Goal: Find specific page/section: Find specific page/section

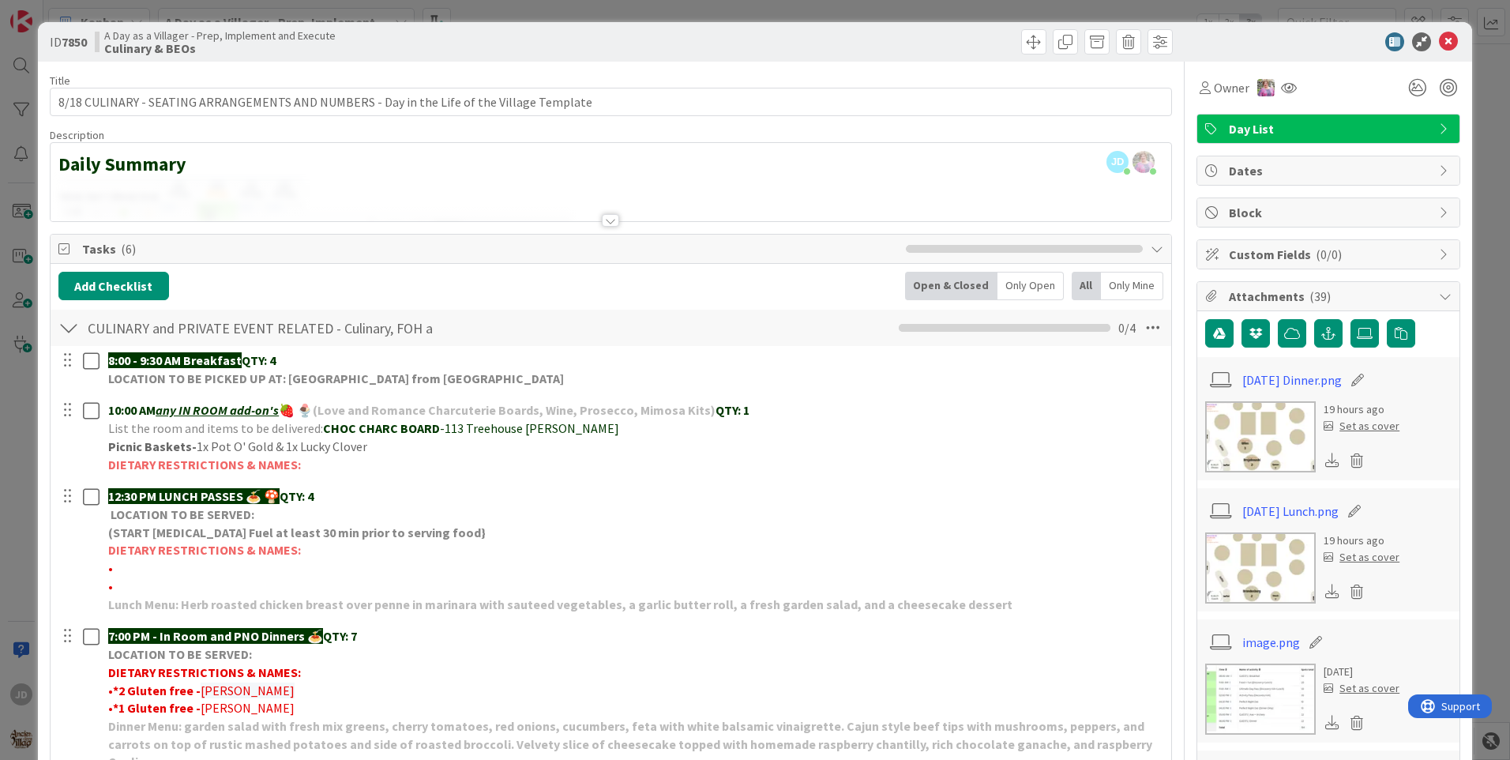
click at [1265, 573] on img at bounding box center [1260, 567] width 111 height 71
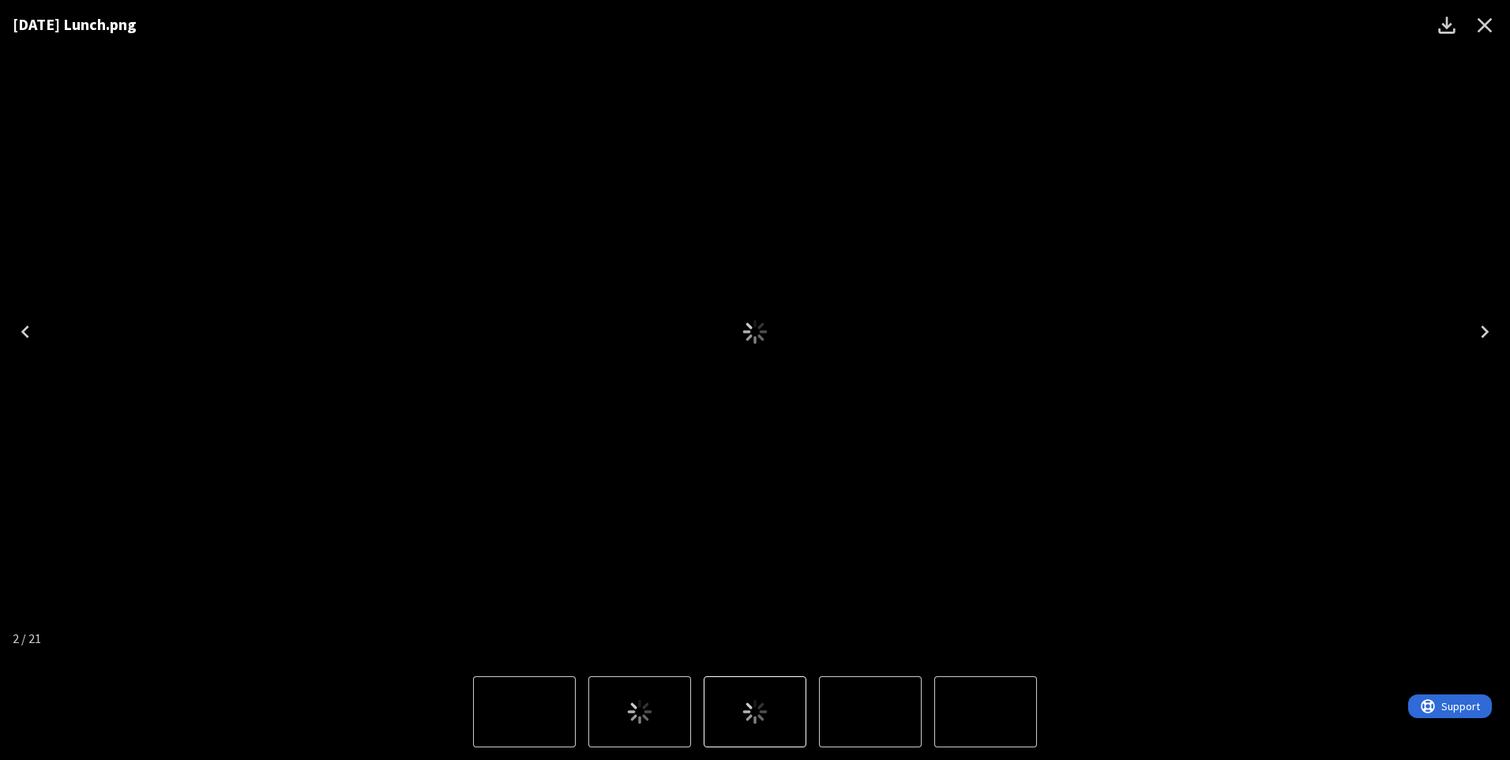
click at [1480, 31] on icon "Close" at bounding box center [1484, 25] width 25 height 25
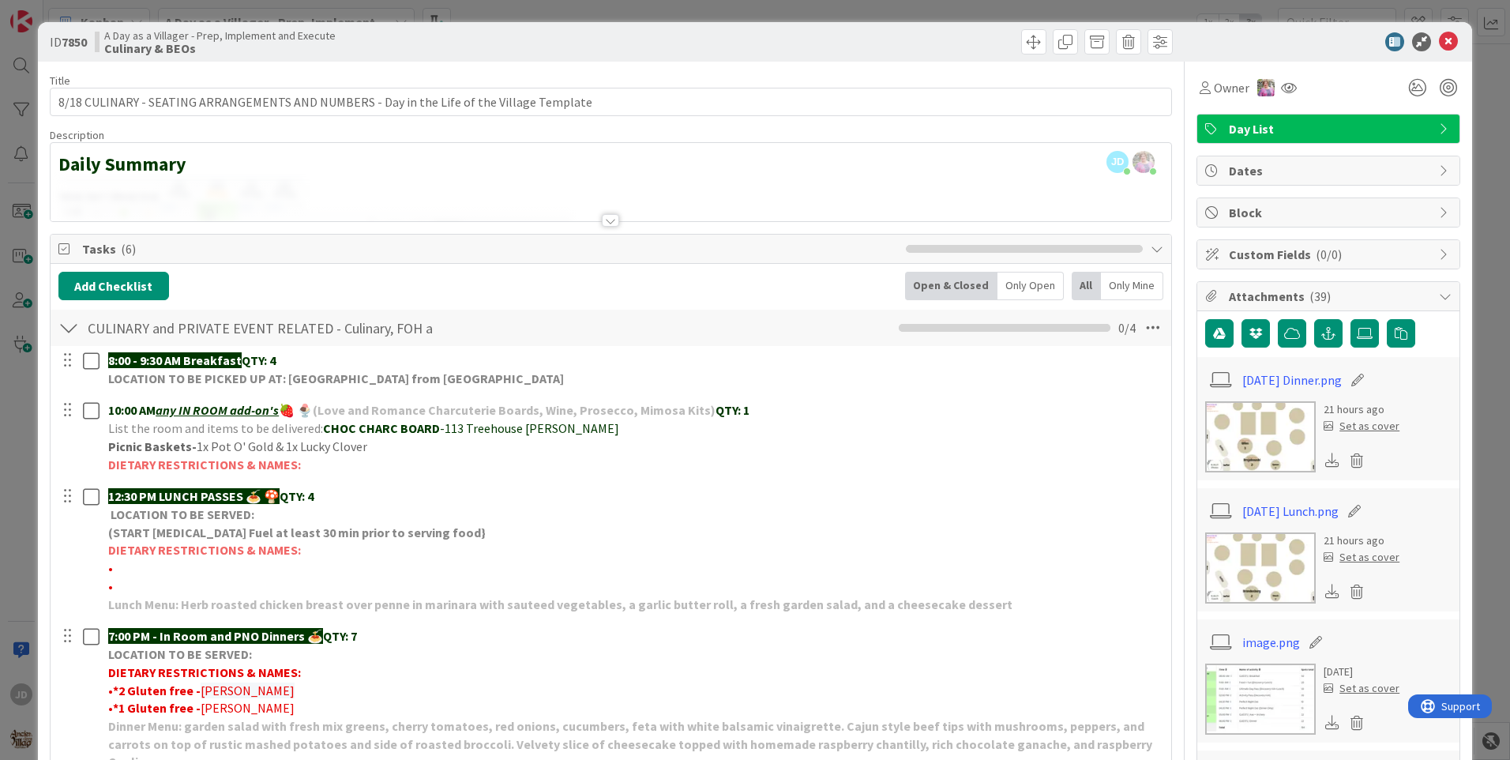
click at [1248, 429] on img at bounding box center [1260, 436] width 111 height 71
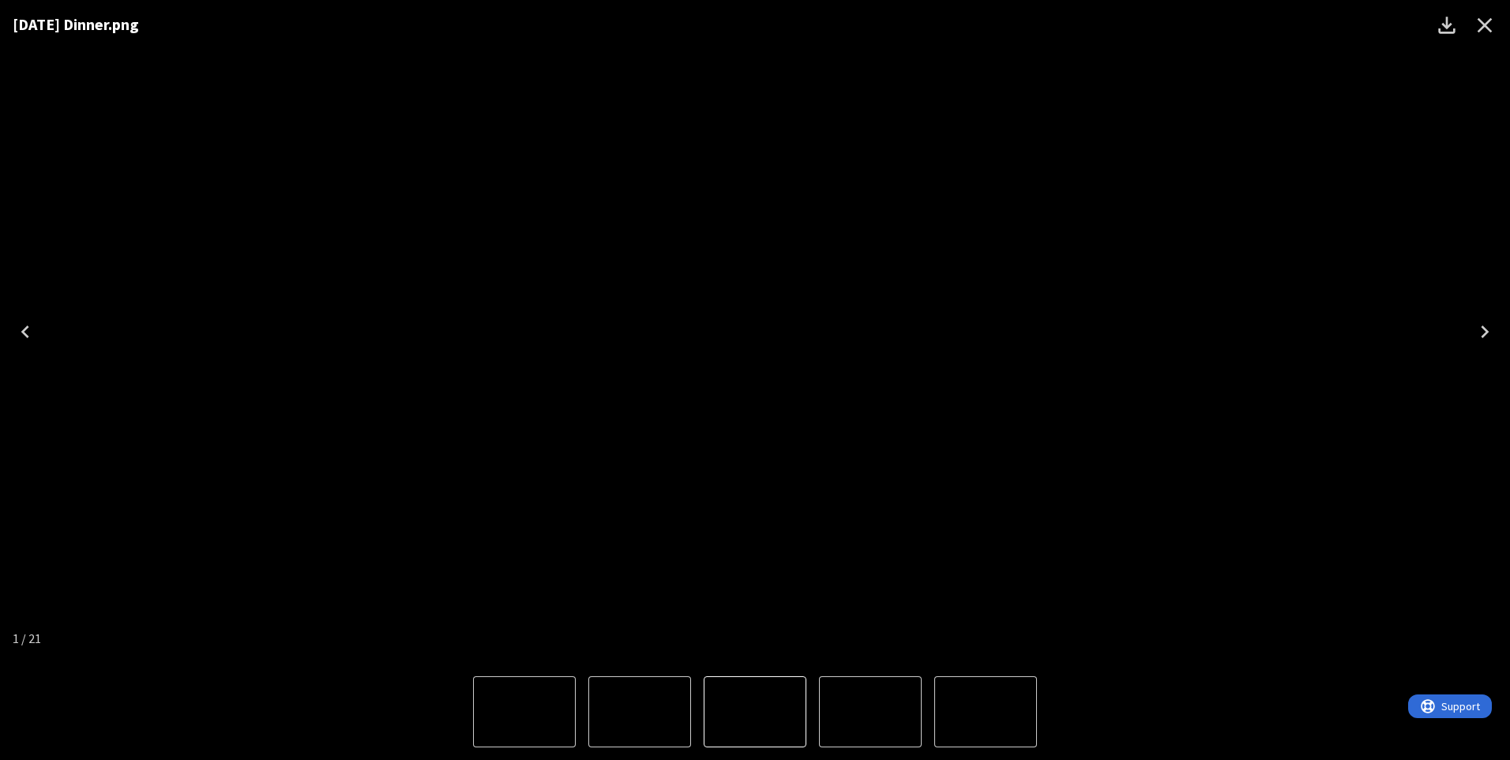
click at [1480, 12] on button "Close" at bounding box center [1484, 25] width 38 height 38
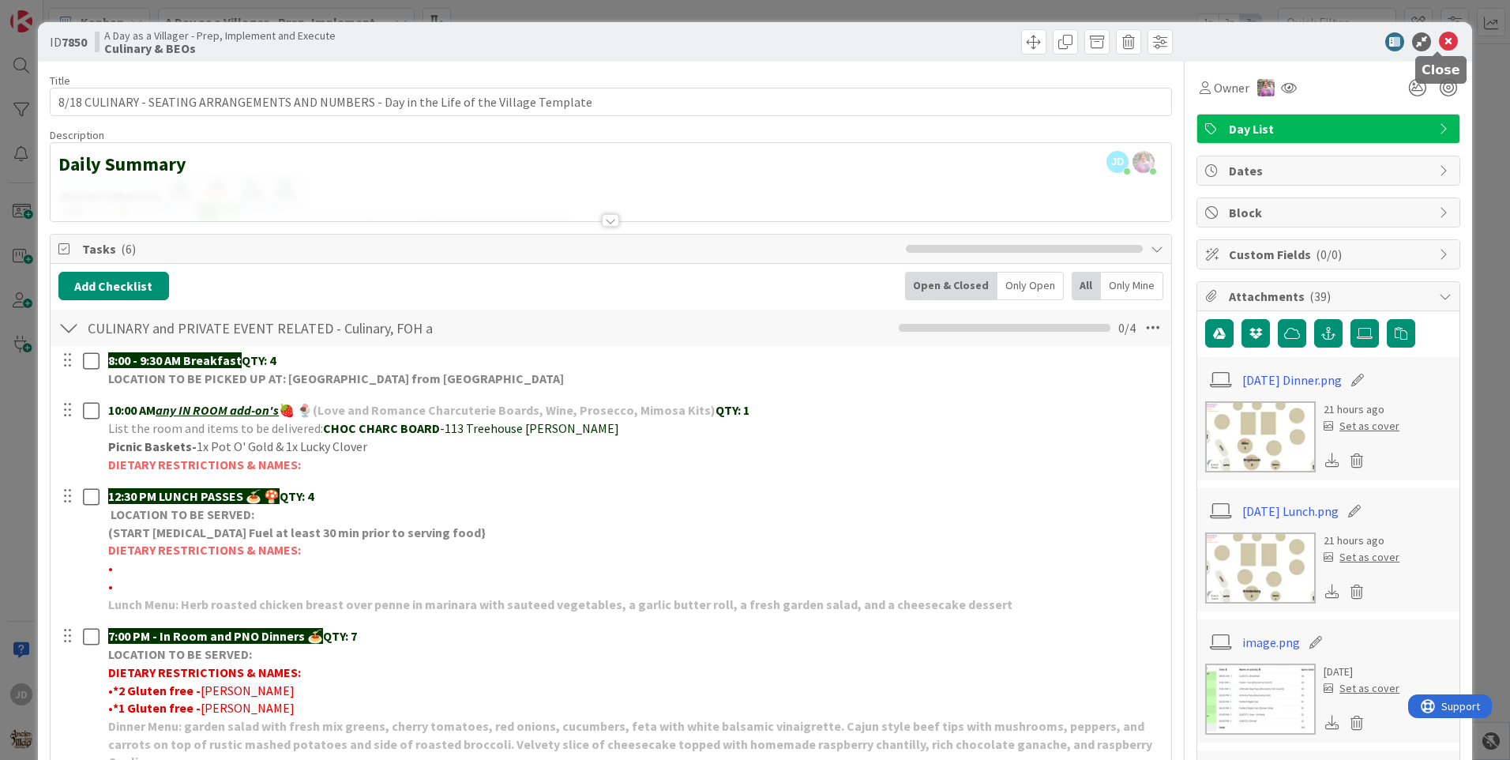
click at [1439, 47] on icon at bounding box center [1448, 41] width 19 height 19
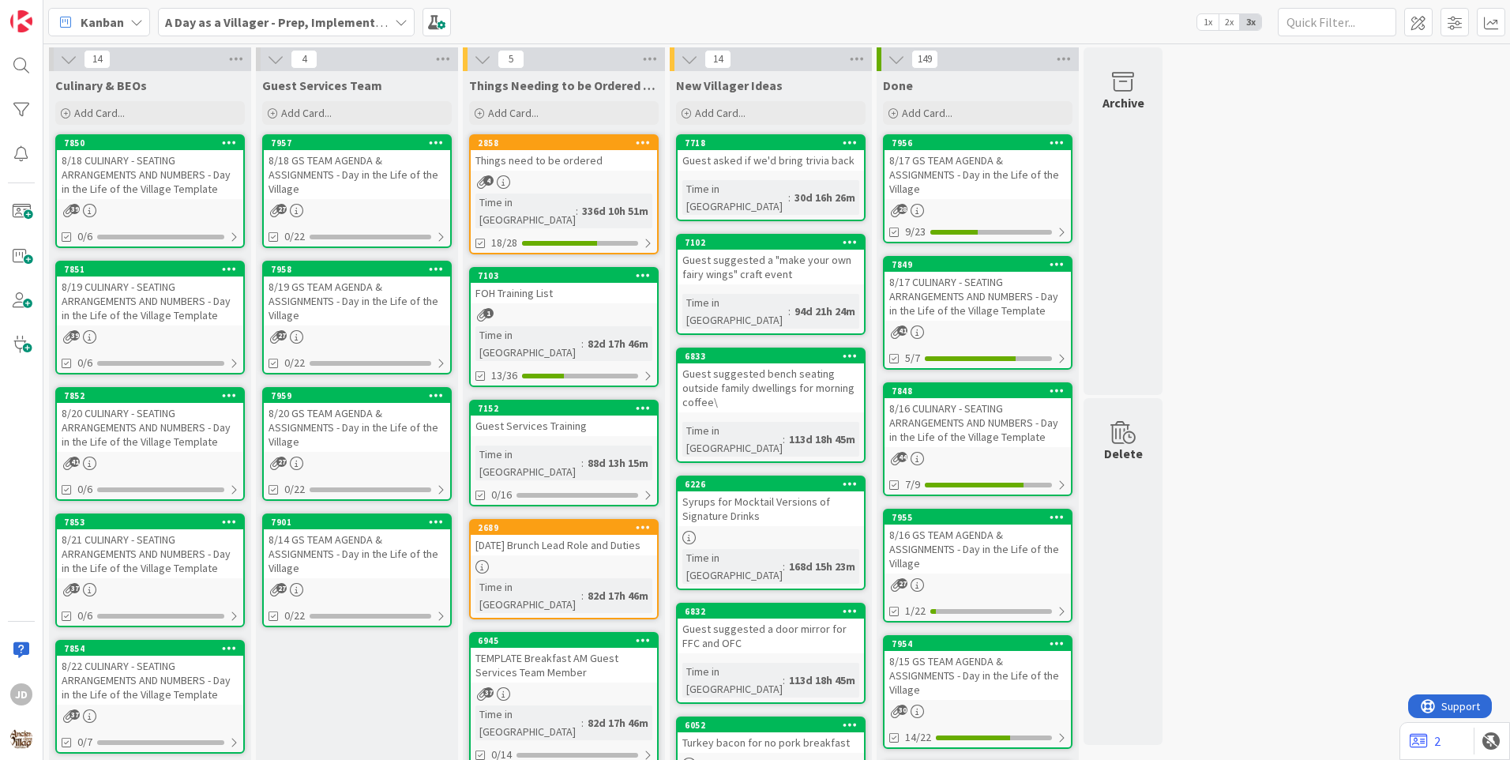
click at [376, 156] on div "8/18 GS TEAM AGENDA & ASSIGNMENTS - Day in the Life of the Village" at bounding box center [357, 174] width 186 height 49
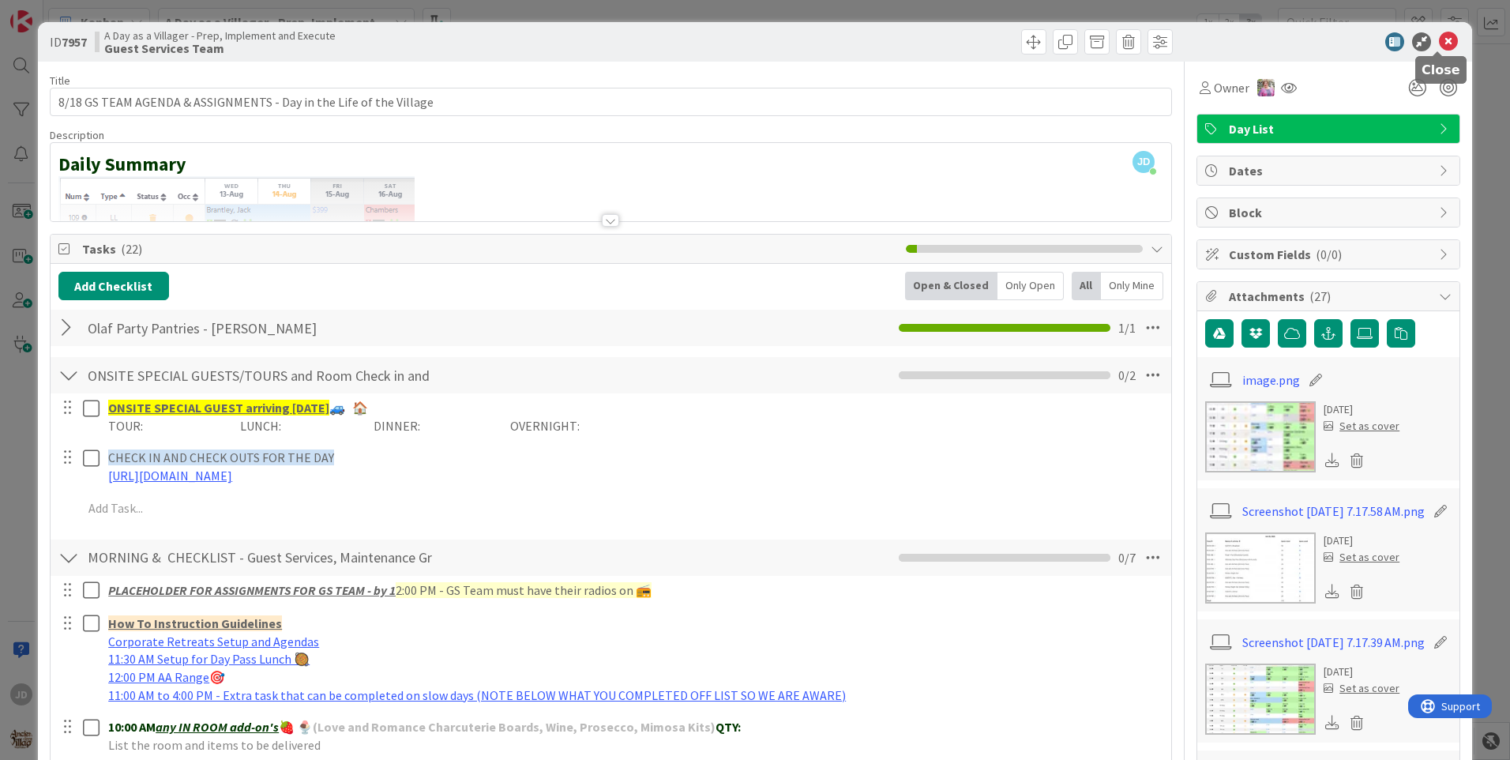
click at [1439, 38] on icon at bounding box center [1448, 41] width 19 height 19
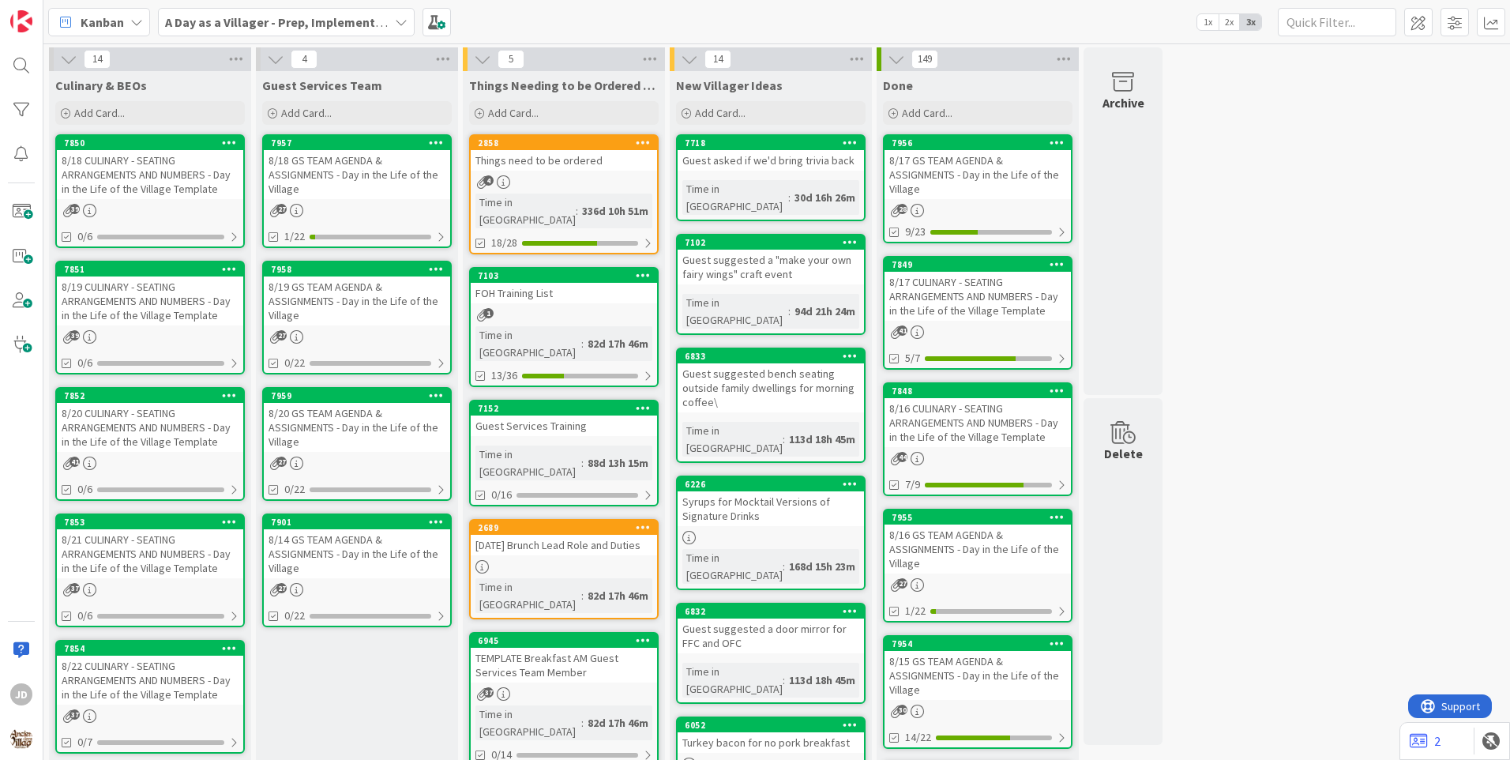
click at [372, 300] on div "8/19 GS TEAM AGENDA & ASSIGNMENTS - Day in the Life of the Village" at bounding box center [357, 300] width 186 height 49
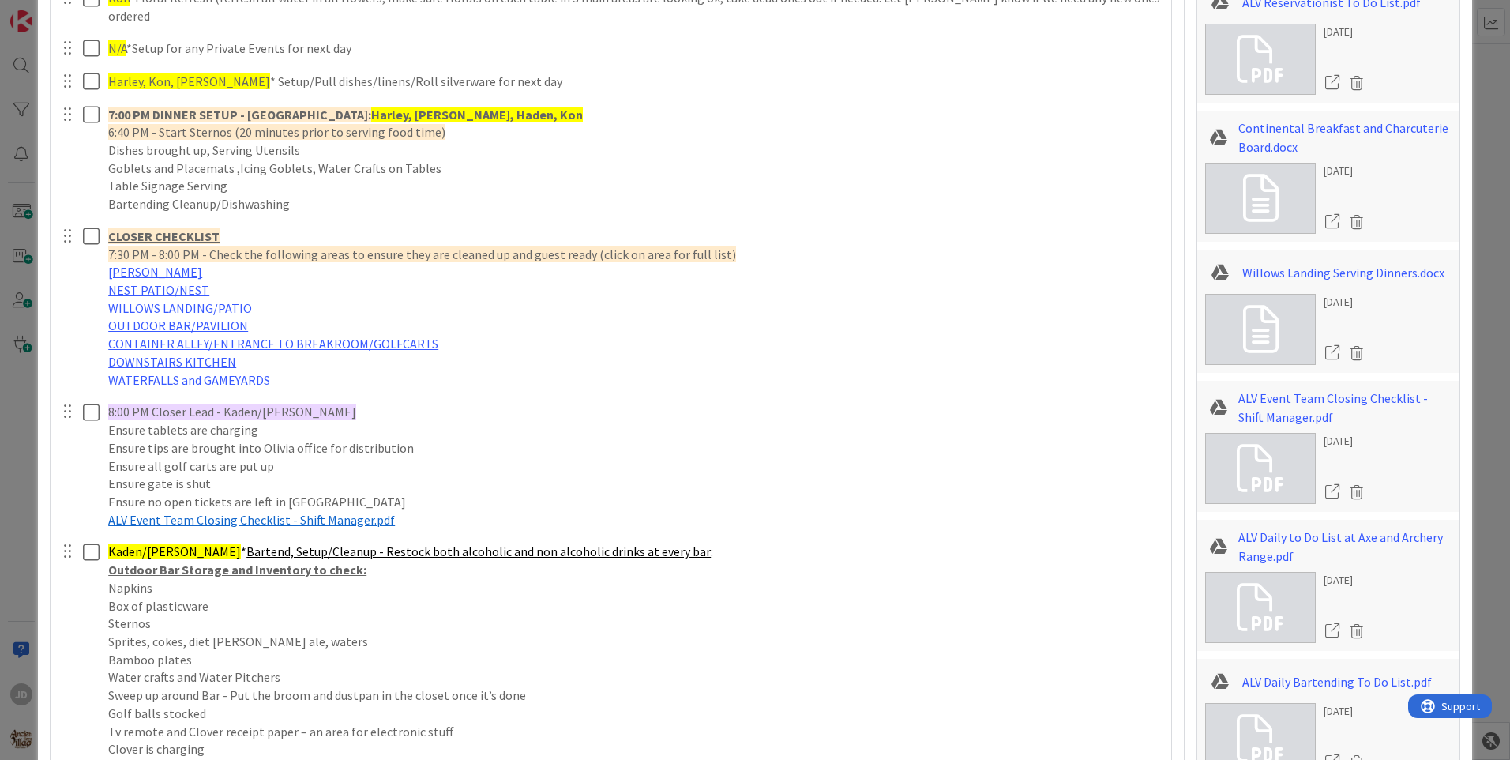
scroll to position [2053, 0]
